Goal: Task Accomplishment & Management: Manage account settings

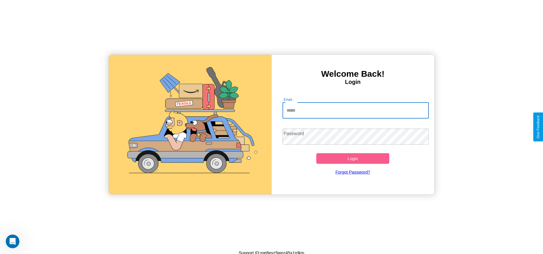
click at [356, 110] on input "Email" at bounding box center [356, 111] width 146 height 16
type input "**********"
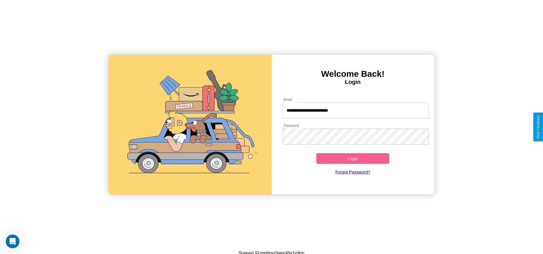
click at [353, 158] on button "Login" at bounding box center [352, 158] width 73 height 11
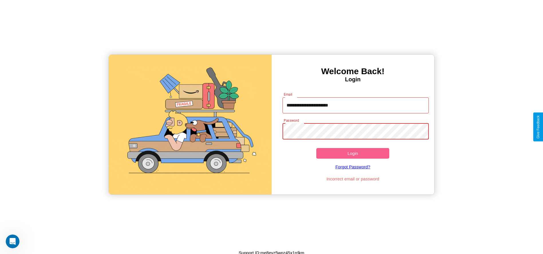
click at [353, 153] on button "Login" at bounding box center [352, 153] width 73 height 11
